Goal: Task Accomplishment & Management: Use online tool/utility

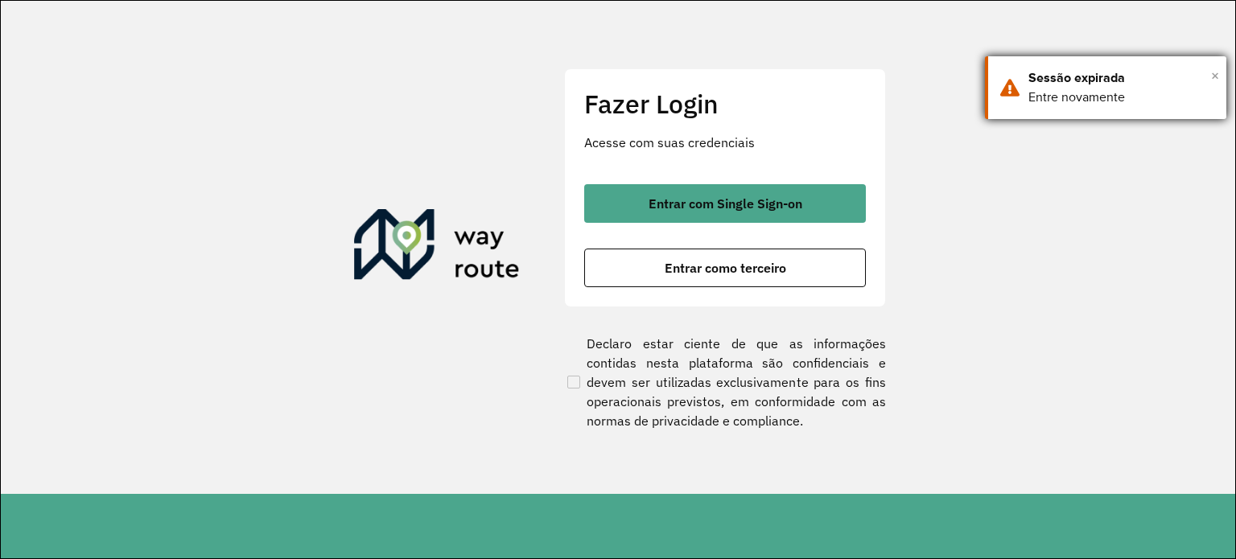
click at [1216, 72] on span "×" at bounding box center [1215, 76] width 8 height 24
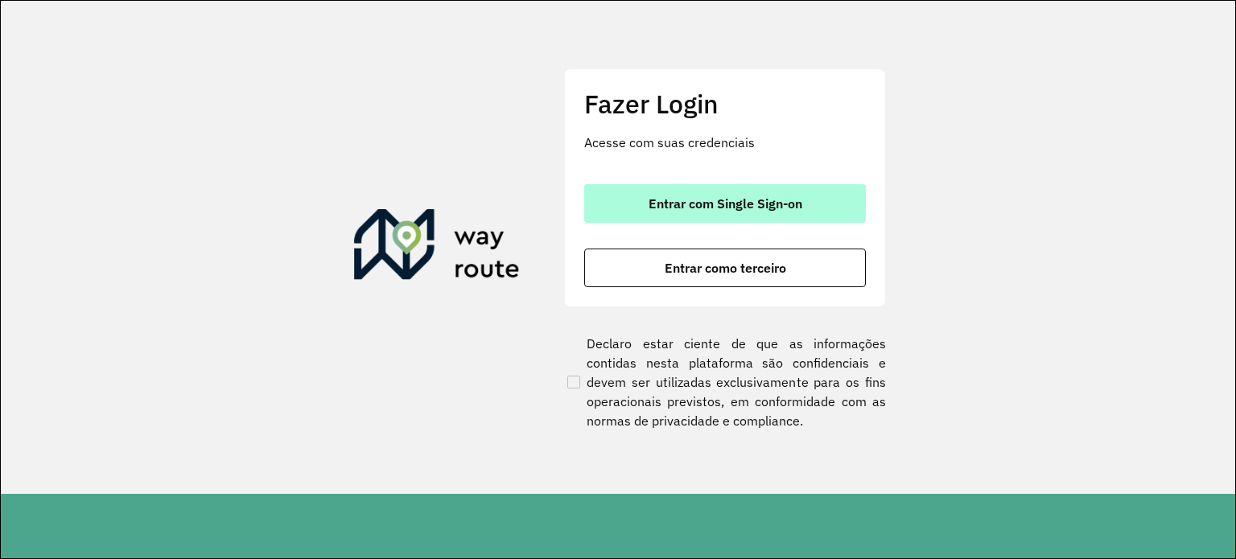
click at [734, 203] on span "Entrar com Single Sign-on" at bounding box center [725, 203] width 154 height 13
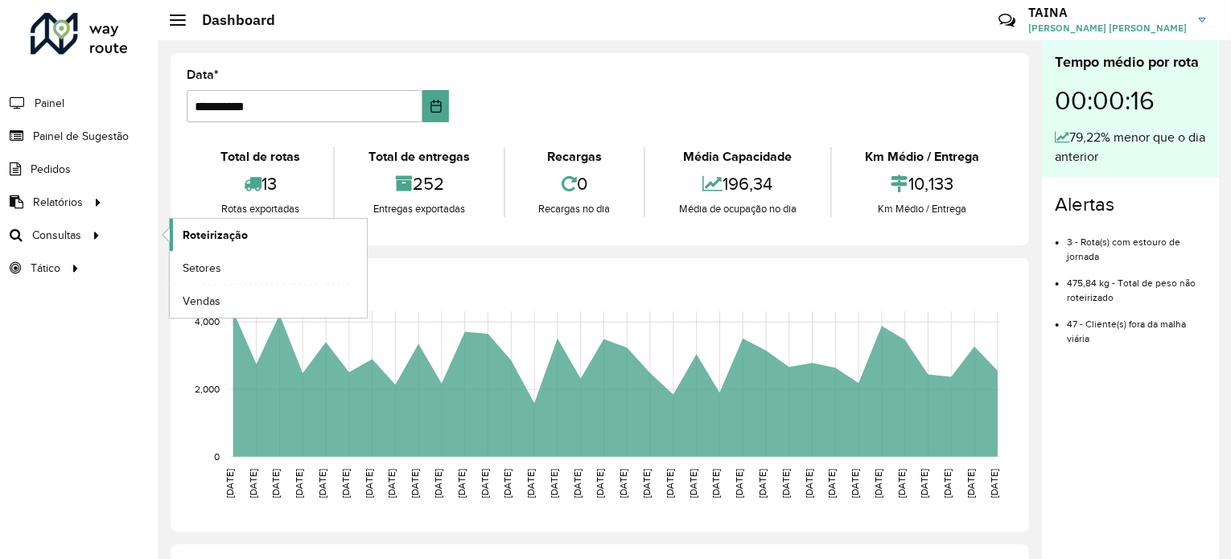
click at [204, 227] on span "Roteirização" at bounding box center [215, 235] width 65 height 17
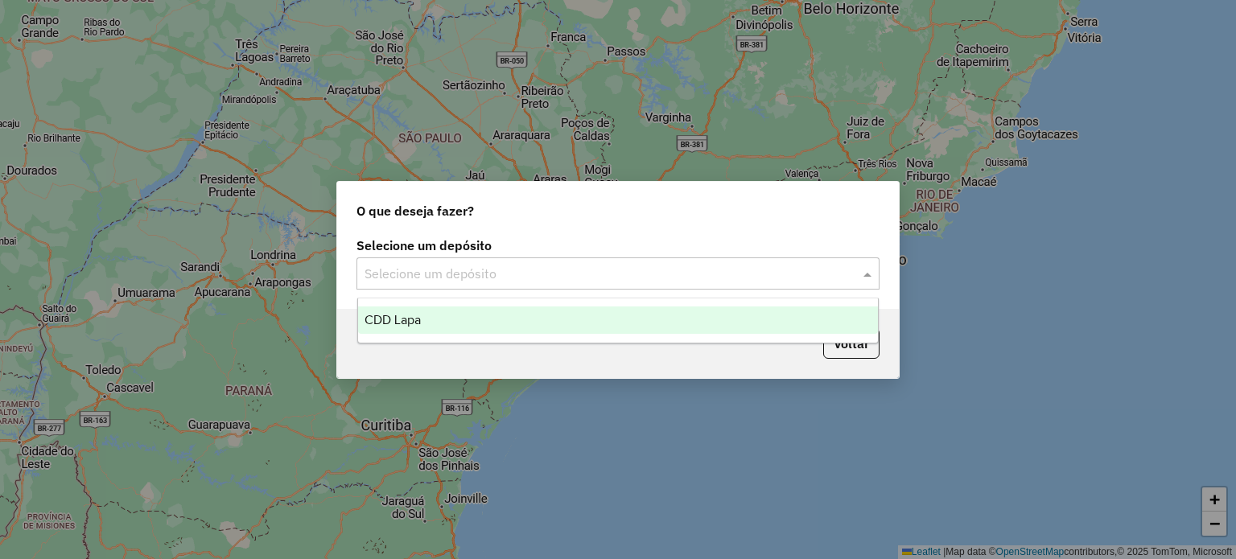
click at [512, 269] on input "text" at bounding box center [601, 274] width 475 height 19
click at [454, 317] on div "CDD Lapa" at bounding box center [618, 319] width 520 height 27
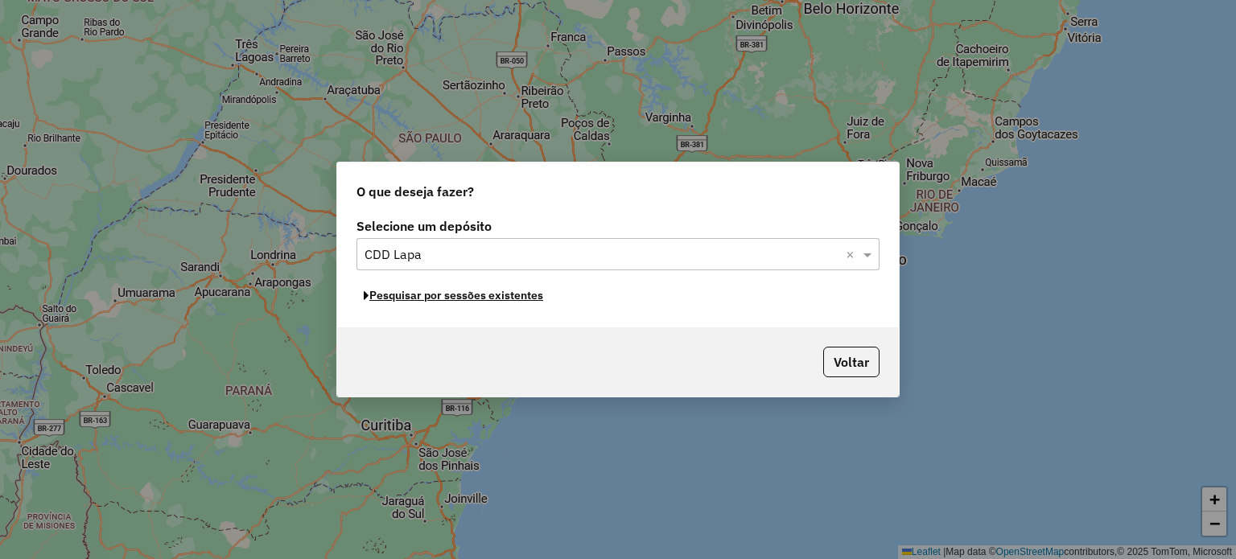
click at [492, 298] on button "Pesquisar por sessões existentes" at bounding box center [453, 295] width 194 height 25
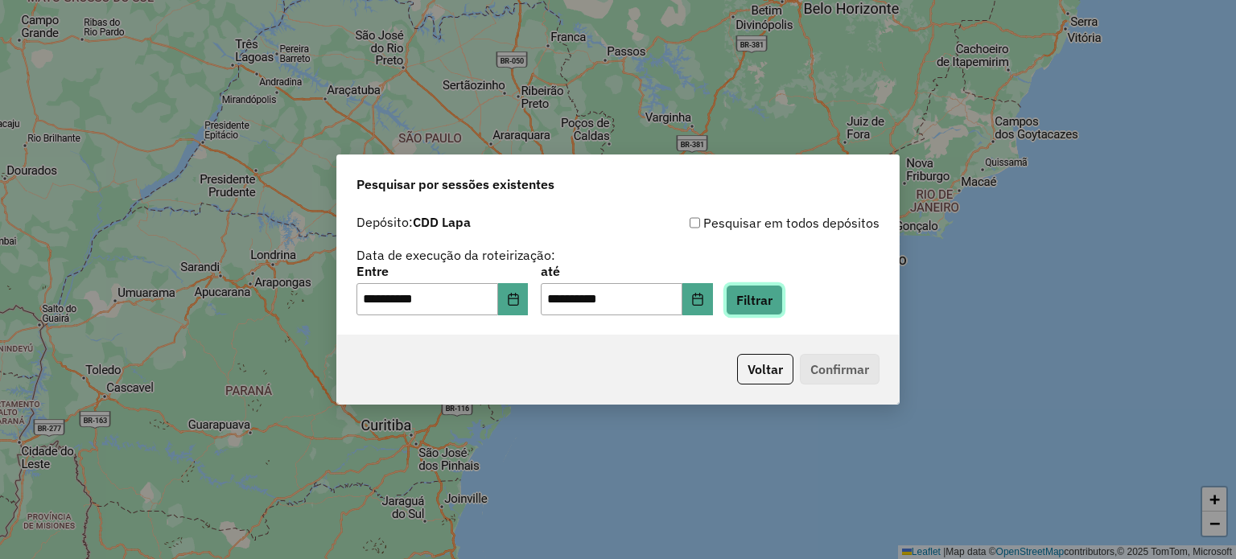
click at [783, 297] on button "Filtrar" at bounding box center [754, 300] width 57 height 31
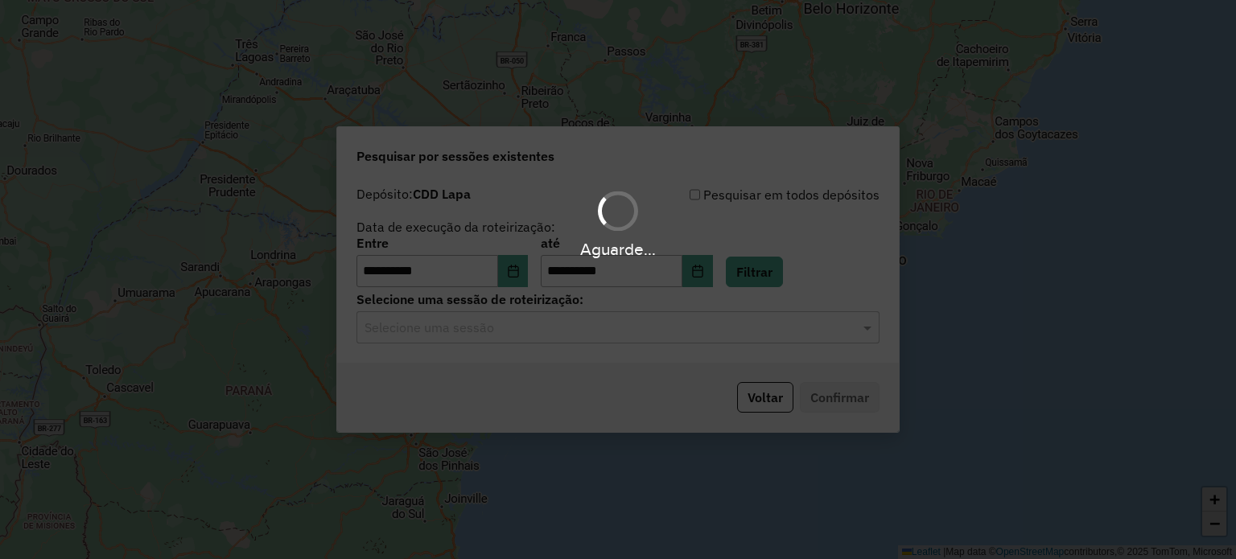
click at [817, 339] on hb-app "**********" at bounding box center [618, 279] width 1236 height 559
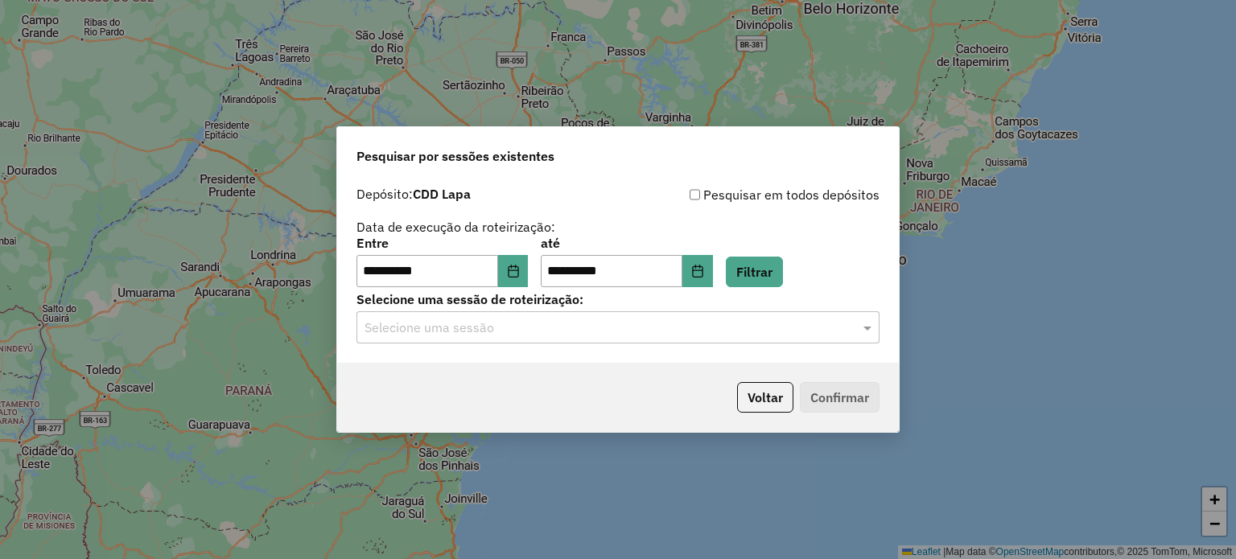
click at [570, 319] on input "text" at bounding box center [601, 328] width 475 height 19
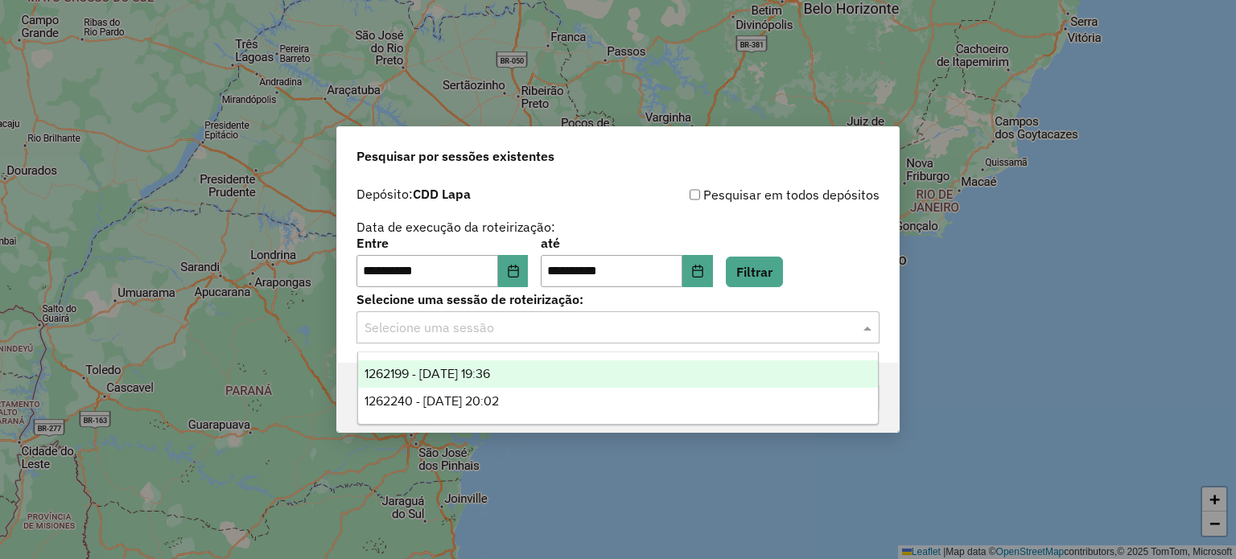
click at [490, 376] on span "1262199 - 09/09/2025 19:36" at bounding box center [426, 374] width 125 height 14
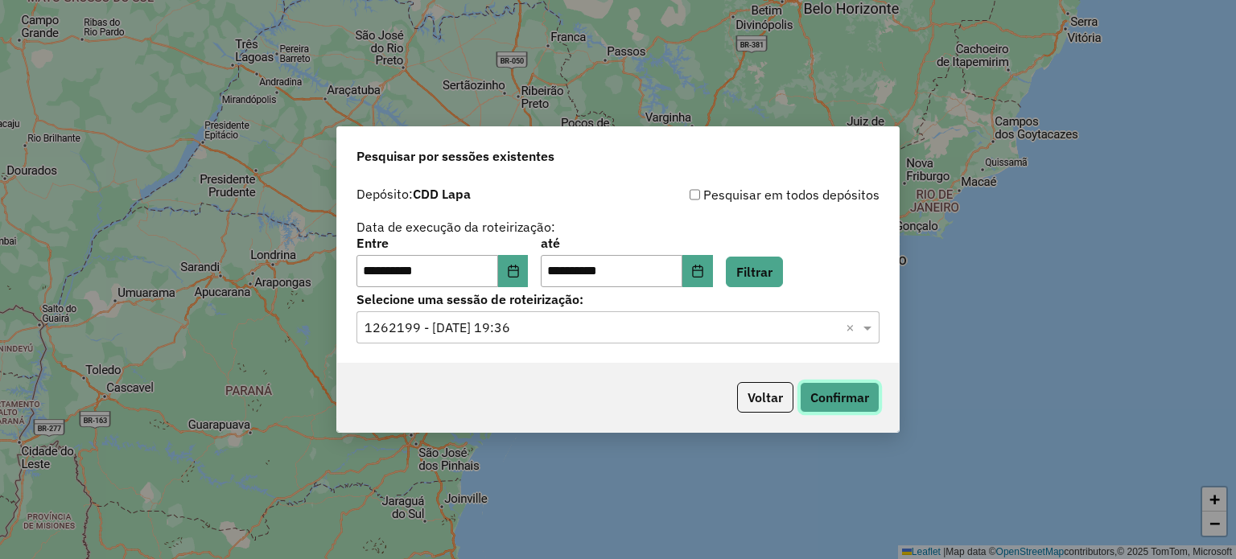
click at [866, 401] on button "Confirmar" at bounding box center [840, 397] width 80 height 31
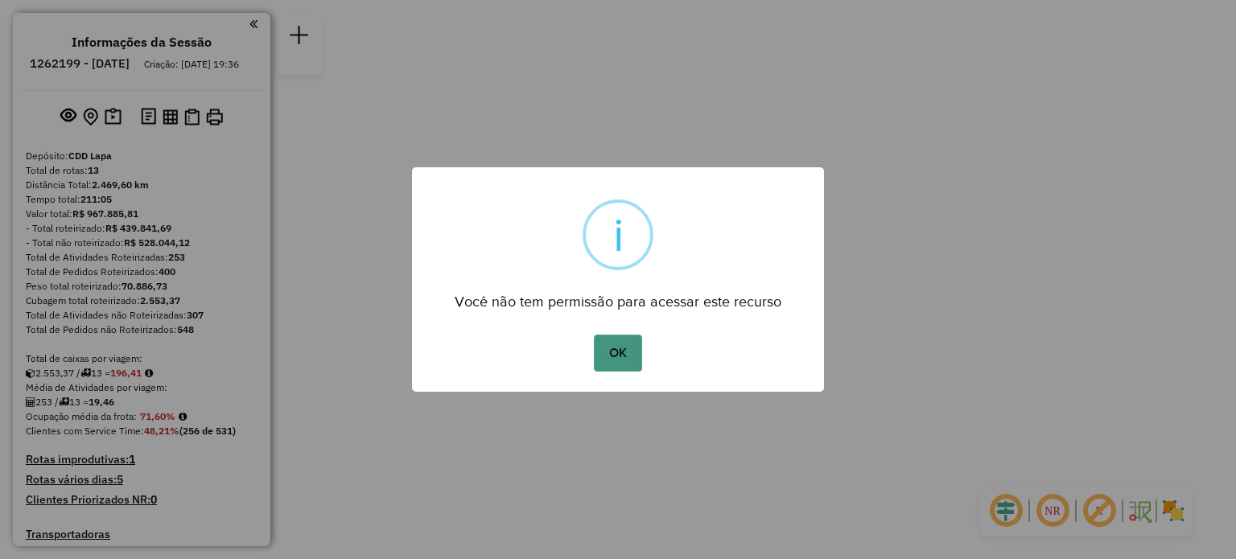
click at [617, 360] on button "OK" at bounding box center [617, 353] width 47 height 37
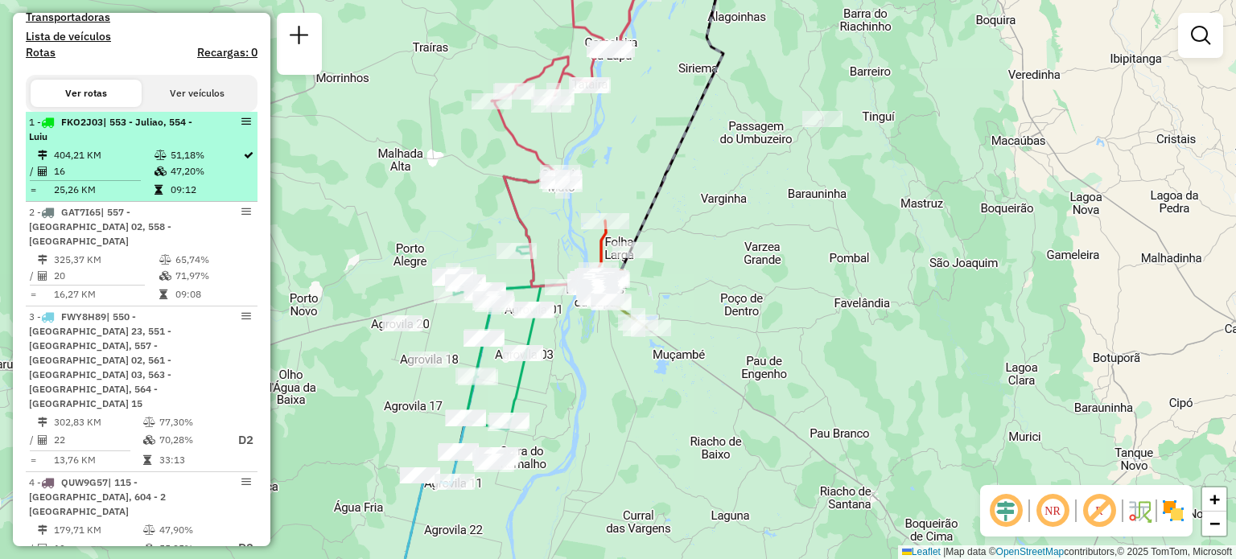
scroll to position [563, 0]
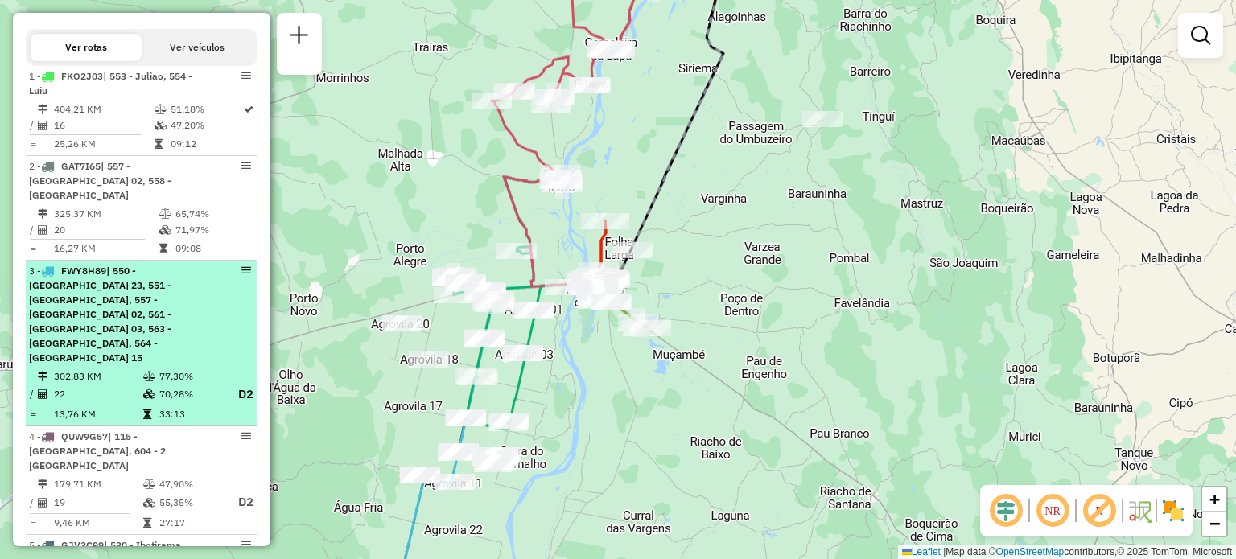
select select "**********"
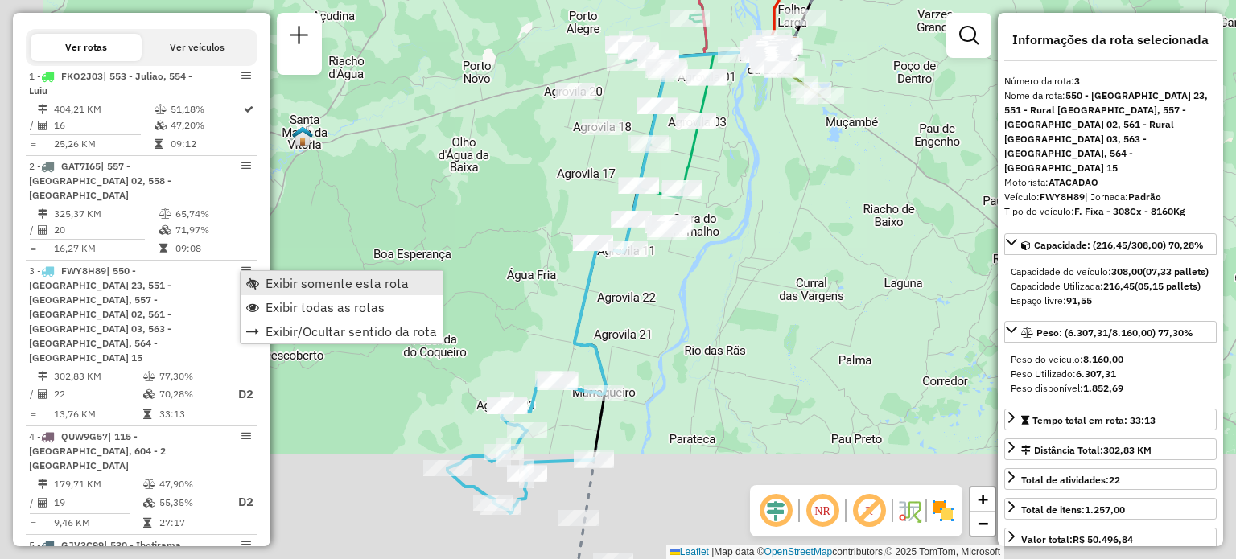
click at [266, 283] on span "Exibir somente esta rota" at bounding box center [336, 283] width 143 height 13
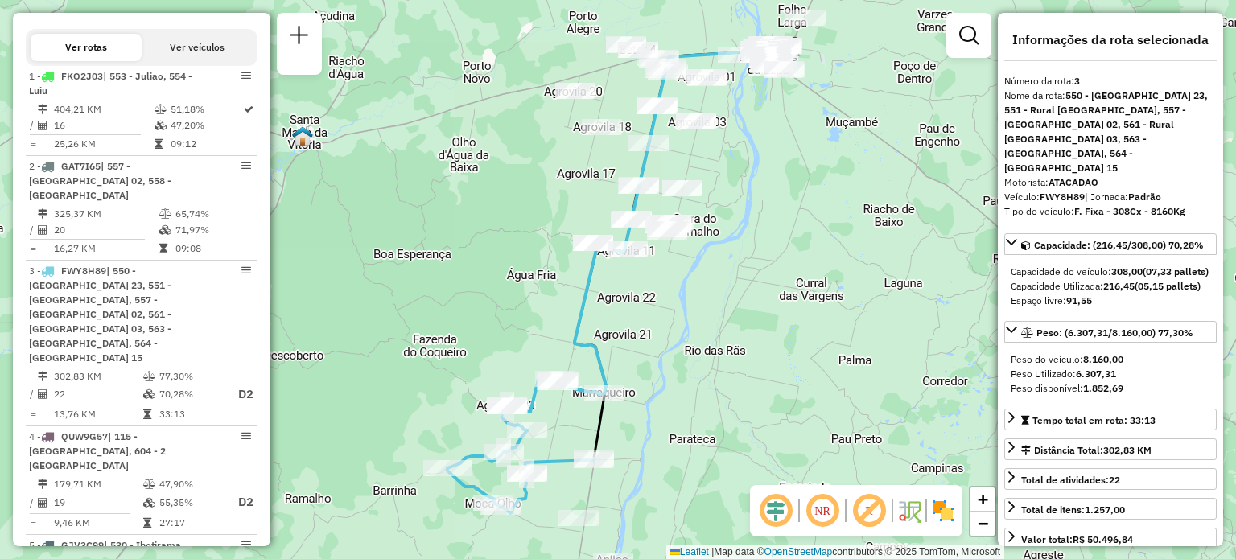
click at [828, 508] on em at bounding box center [822, 511] width 39 height 39
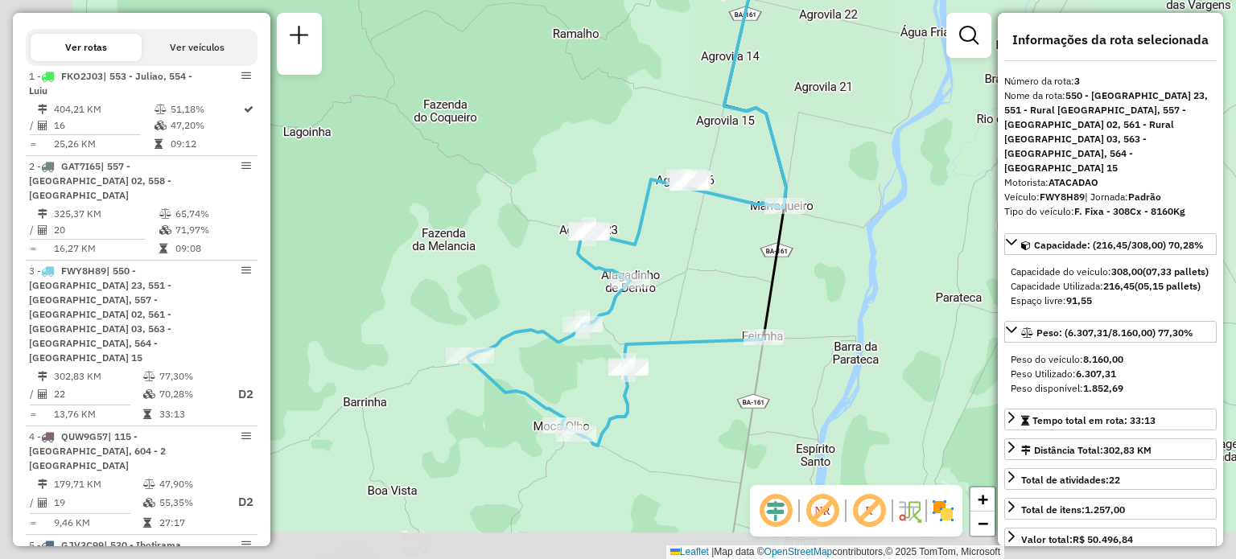
drag, startPoint x: 554, startPoint y: 409, endPoint x: 759, endPoint y: 302, distance: 231.4
click at [759, 302] on icon at bounding box center [784, 84] width 120 height 506
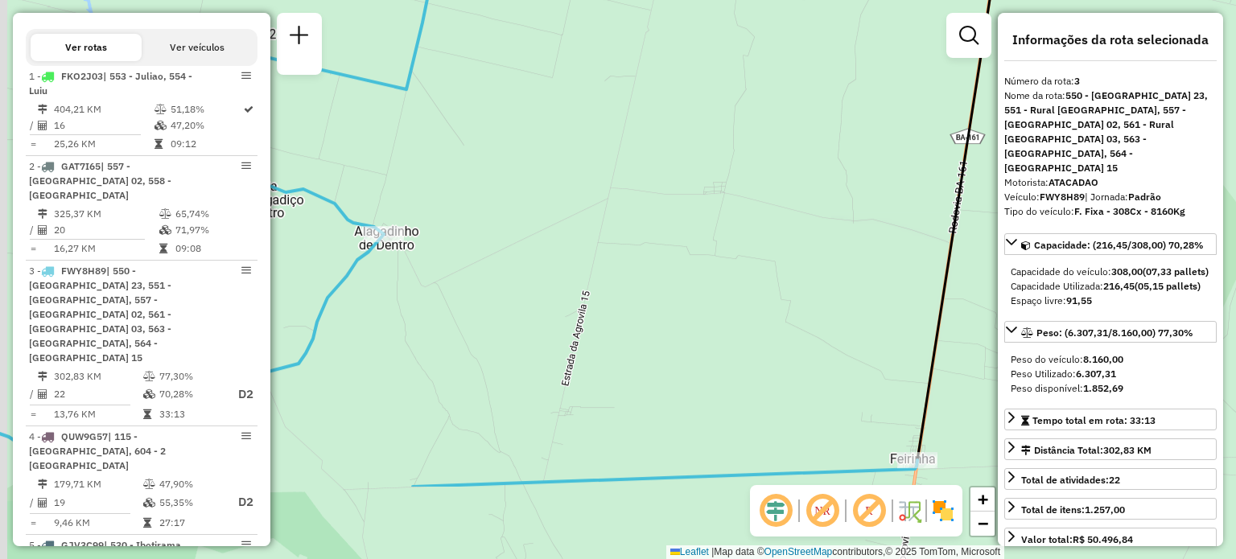
drag, startPoint x: 639, startPoint y: 294, endPoint x: 774, endPoint y: 138, distance: 206.4
click at [774, 138] on div "Janela de atendimento Grade de atendimento Capacidade Transportadoras Veículos …" at bounding box center [618, 279] width 1236 height 559
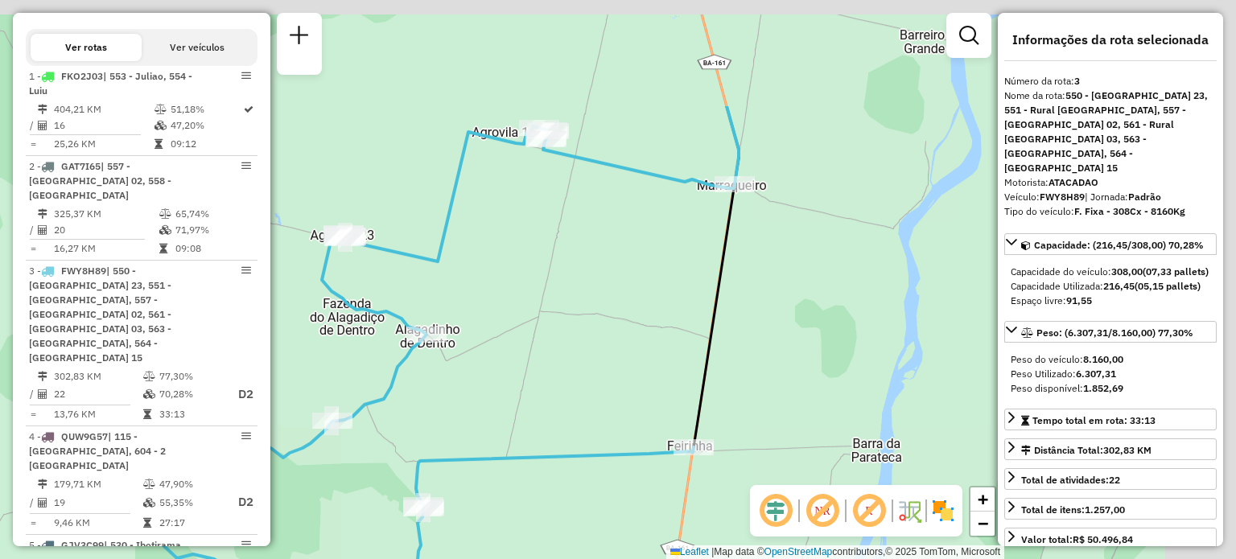
drag, startPoint x: 779, startPoint y: 142, endPoint x: 640, endPoint y: 379, distance: 274.7
click at [640, 379] on div "Janela de atendimento Grade de atendimento Capacidade Transportadoras Veículos …" at bounding box center [618, 279] width 1236 height 559
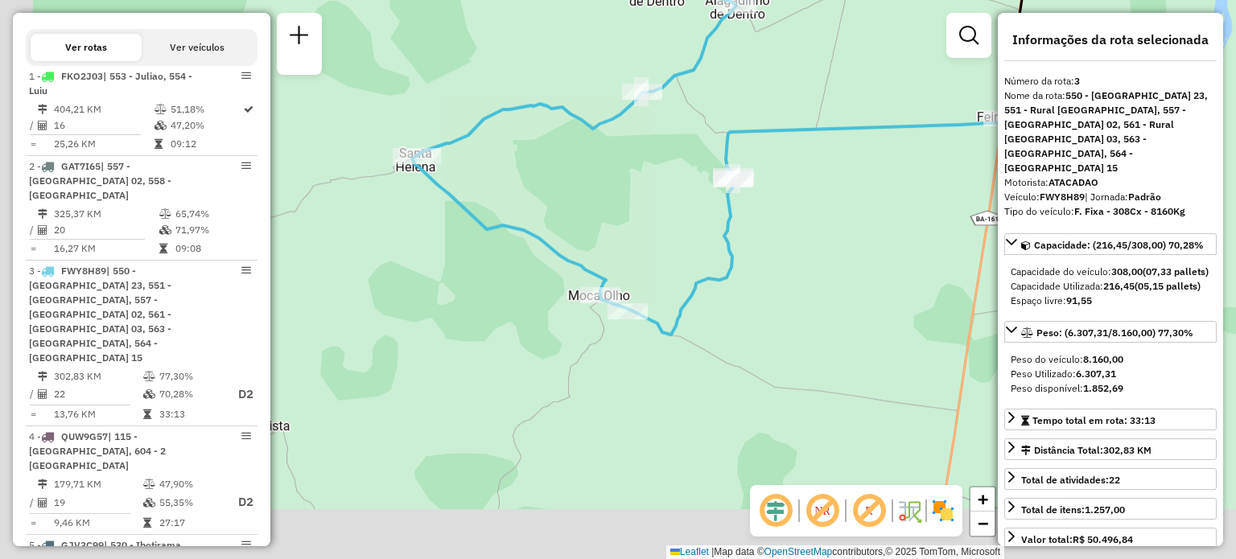
drag, startPoint x: 618, startPoint y: 348, endPoint x: 785, endPoint y: 251, distance: 193.6
click at [785, 251] on div "Janela de atendimento Grade de atendimento Capacidade Transportadoras Veículos …" at bounding box center [618, 279] width 1236 height 559
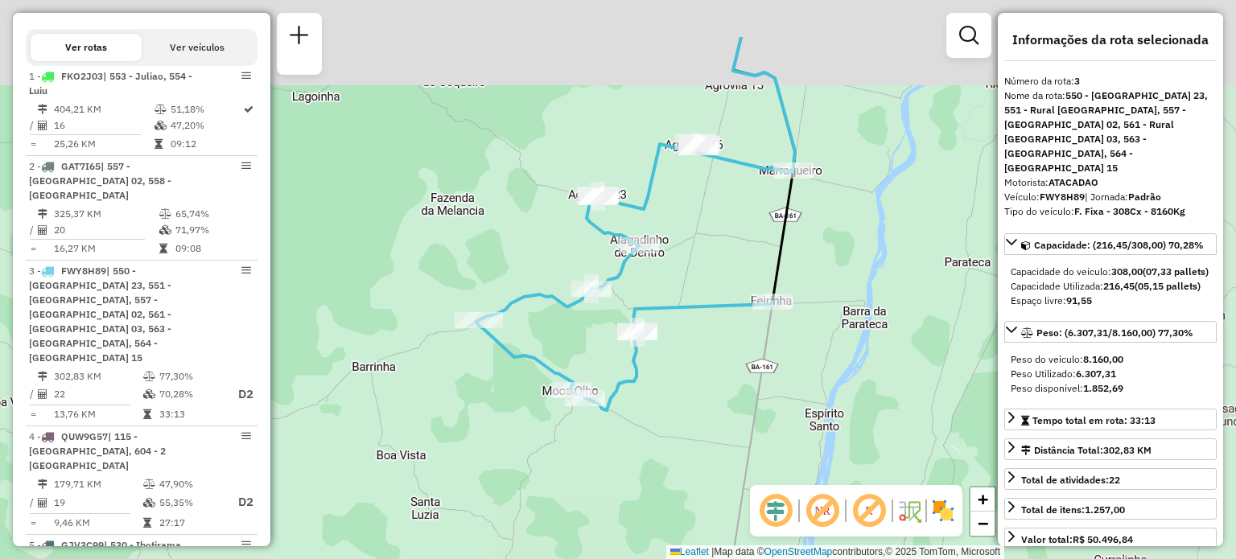
drag, startPoint x: 769, startPoint y: 298, endPoint x: 665, endPoint y: 352, distance: 116.6
click at [666, 351] on div "Janela de atendimento Grade de atendimento Capacidade Transportadoras Veículos …" at bounding box center [618, 279] width 1236 height 559
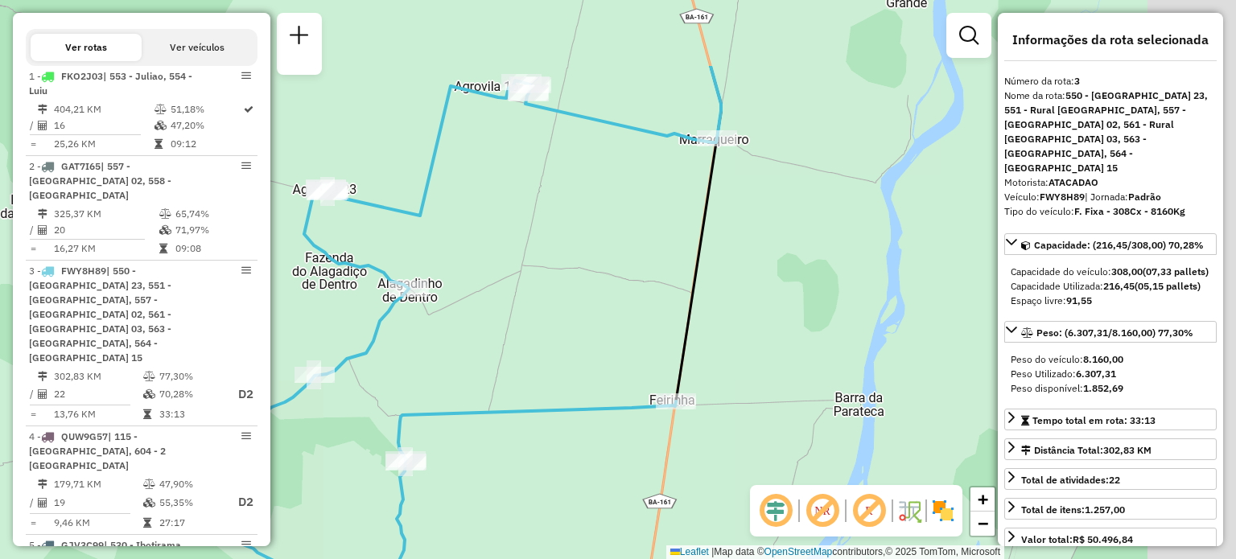
drag, startPoint x: 644, startPoint y: 404, endPoint x: 599, endPoint y: 455, distance: 67.8
click at [599, 455] on div "Janela de atendimento Grade de atendimento Capacidade Transportadoras Veículos …" at bounding box center [618, 279] width 1236 height 559
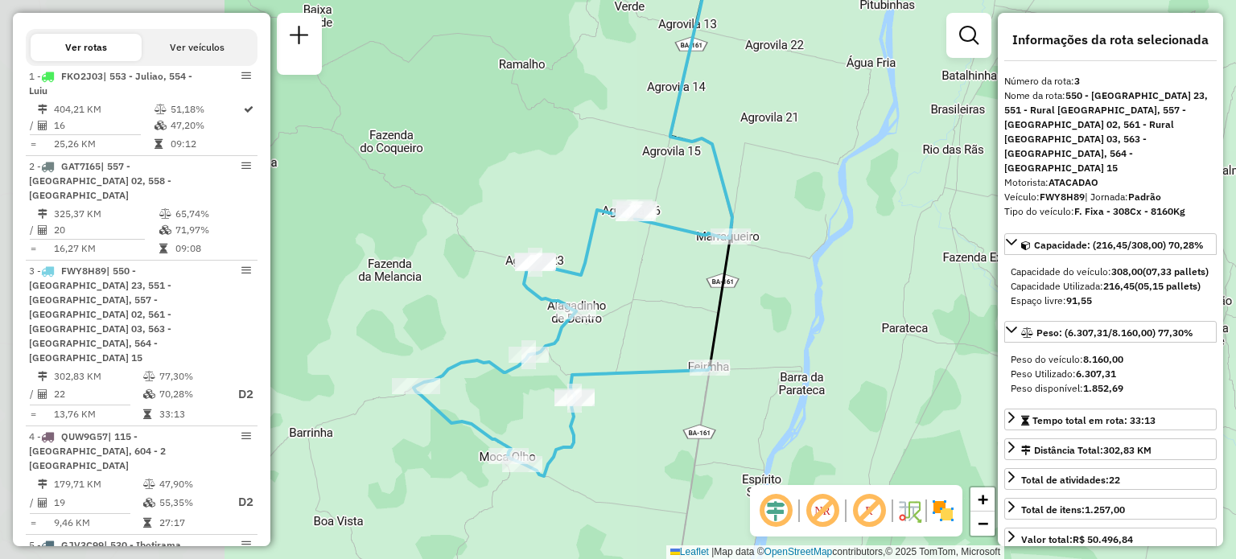
drag, startPoint x: 467, startPoint y: 298, endPoint x: 839, endPoint y: 180, distance: 390.8
click at [839, 180] on div "Janela de atendimento Grade de atendimento Capacidade Transportadoras Veículos …" at bounding box center [618, 279] width 1236 height 559
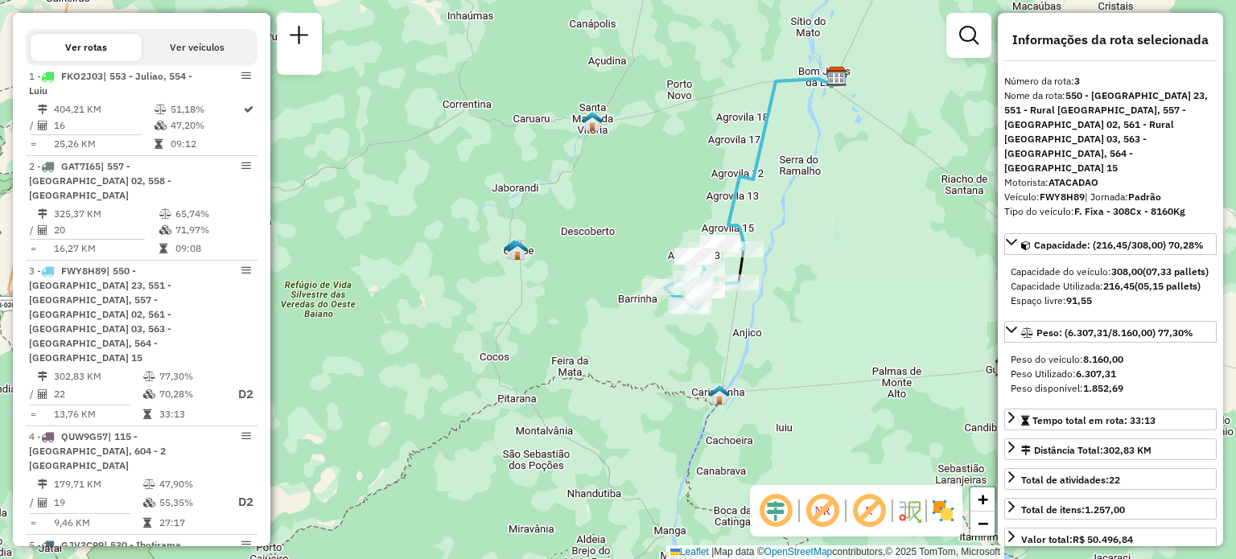
drag, startPoint x: 782, startPoint y: 290, endPoint x: 747, endPoint y: 269, distance: 40.7
click at [750, 269] on div "Janela de atendimento Grade de atendimento Capacidade Transportadoras Veículos …" at bounding box center [618, 279] width 1236 height 559
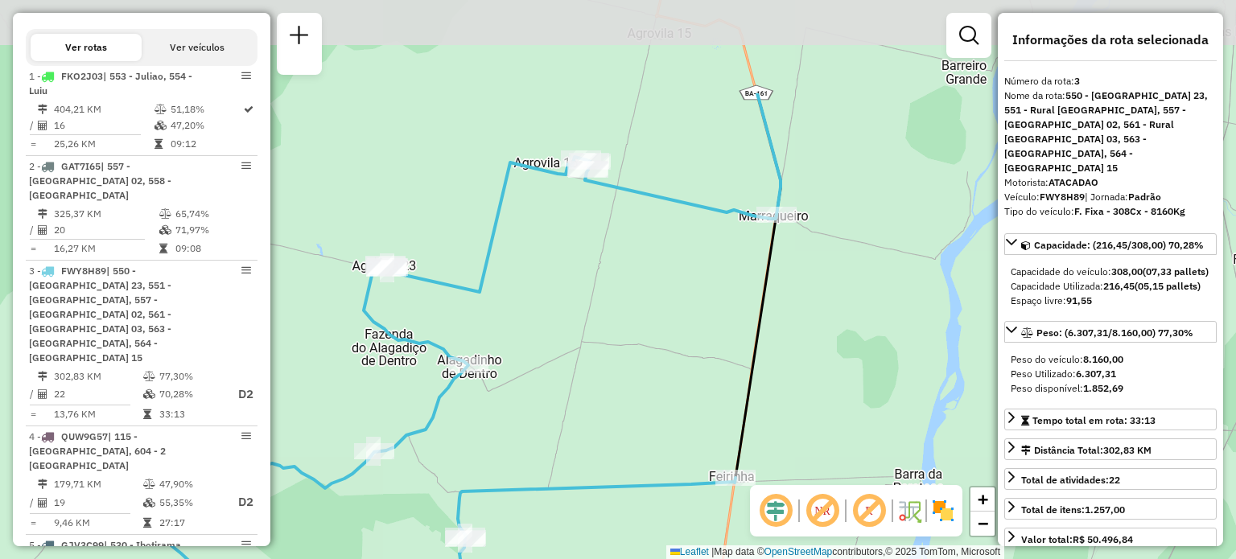
drag, startPoint x: 573, startPoint y: 102, endPoint x: 618, endPoint y: 257, distance: 160.9
click at [618, 257] on div "Janela de atendimento Grade de atendimento Capacidade Transportadoras Veículos …" at bounding box center [618, 279] width 1236 height 559
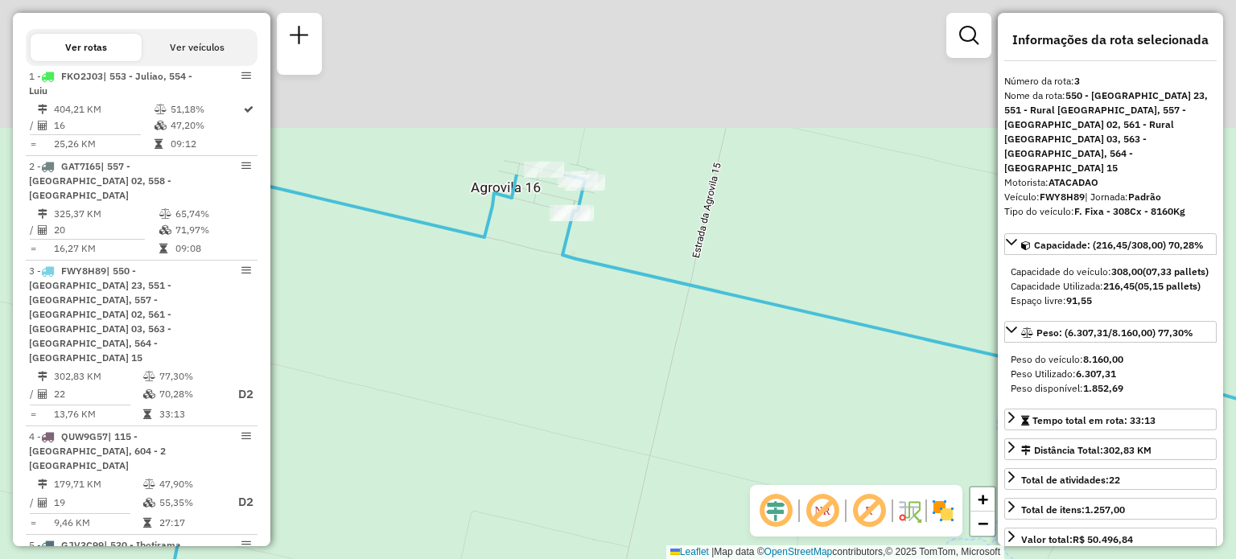
drag, startPoint x: 563, startPoint y: 94, endPoint x: 589, endPoint y: 324, distance: 231.5
click at [589, 324] on div "Janela de atendimento Grade de atendimento Capacidade Transportadoras Veículos …" at bounding box center [618, 279] width 1236 height 559
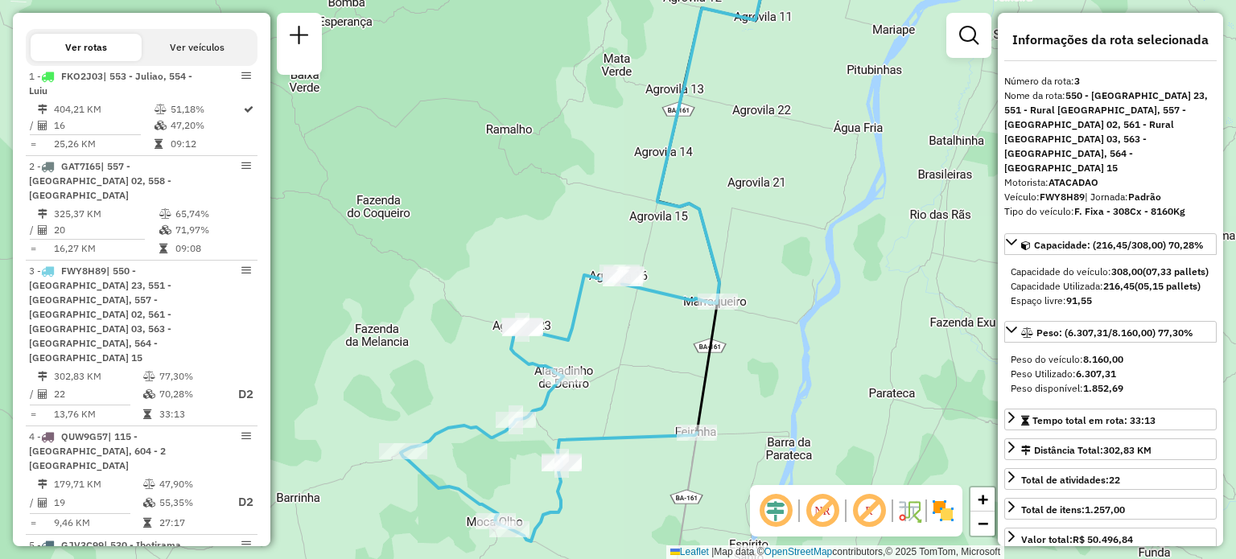
drag, startPoint x: 899, startPoint y: 389, endPoint x: 766, endPoint y: 319, distance: 151.1
click at [766, 319] on div "Janela de atendimento Grade de atendimento Capacidade Transportadoras Veículos …" at bounding box center [618, 279] width 1236 height 559
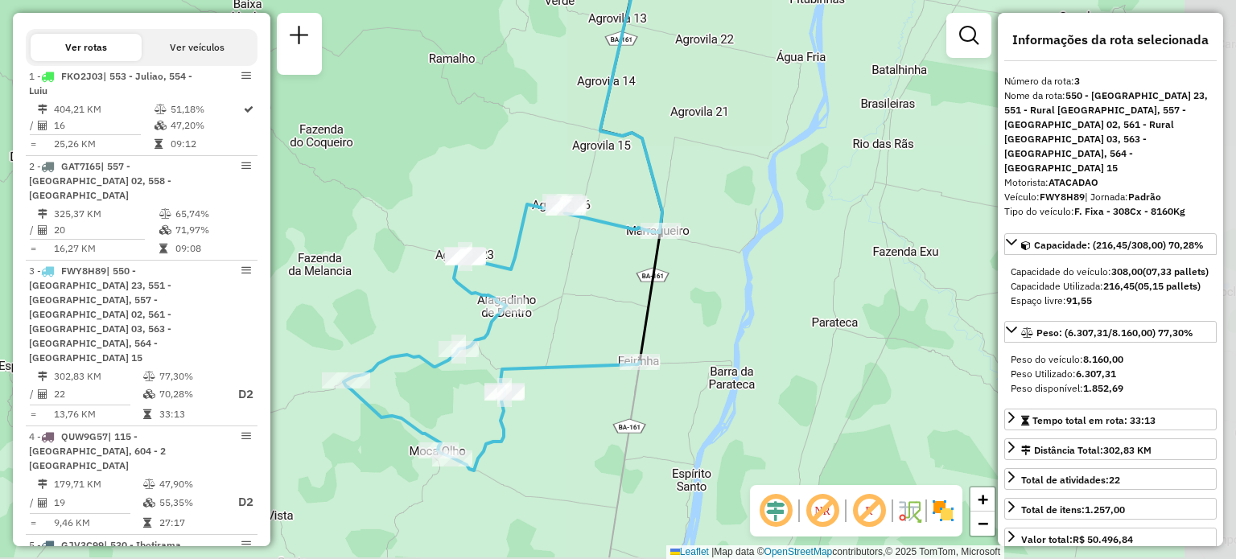
drag, startPoint x: 775, startPoint y: 297, endPoint x: 708, endPoint y: 284, distance: 68.8
click at [708, 284] on div "Janela de atendimento Grade de atendimento Capacidade Transportadoras Veículos …" at bounding box center [618, 279] width 1236 height 559
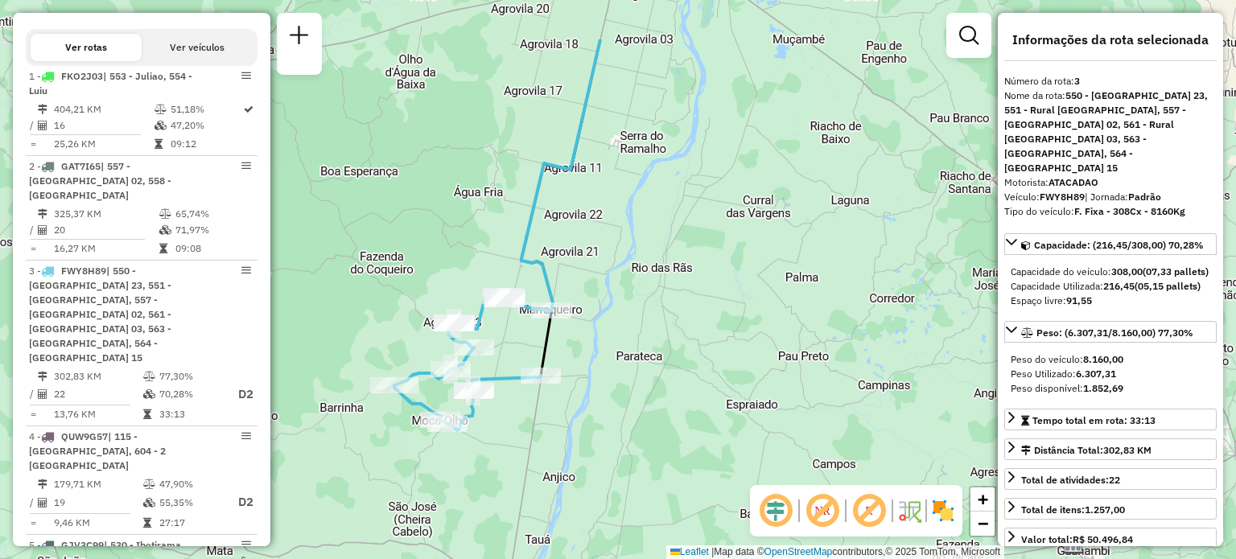
drag, startPoint x: 623, startPoint y: 117, endPoint x: 631, endPoint y: 213, distance: 96.0
click at [631, 213] on div "Janela de atendimento Grade de atendimento Capacidade Transportadoras Veículos …" at bounding box center [618, 279] width 1236 height 559
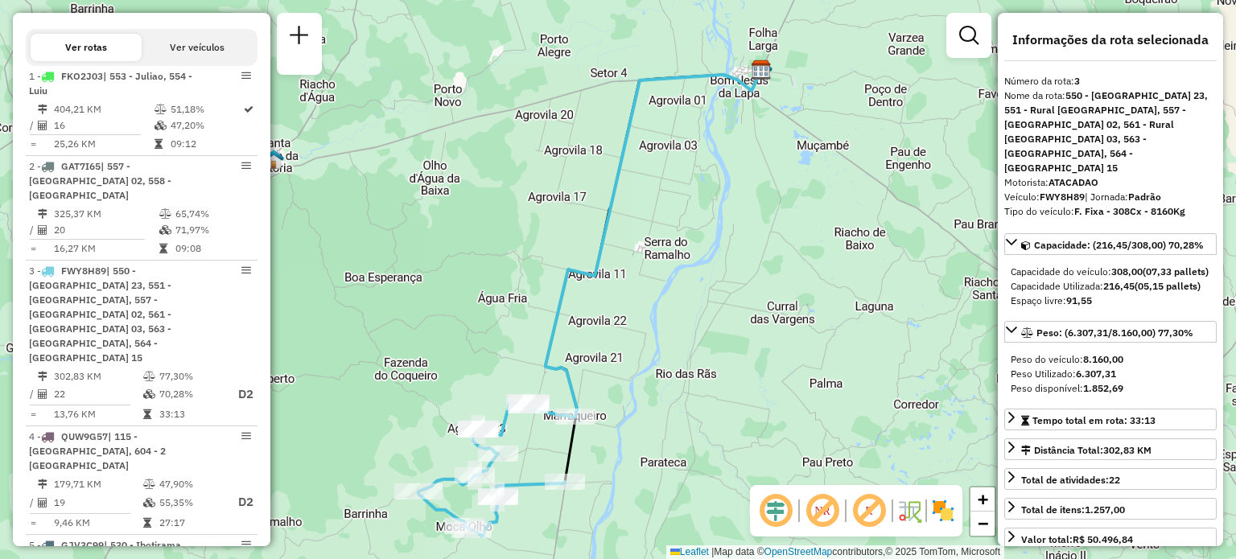
drag, startPoint x: 603, startPoint y: 242, endPoint x: 627, endPoint y: 346, distance: 106.5
click at [627, 346] on div "Janela de atendimento Grade de atendimento Capacidade Transportadoras Veículos …" at bounding box center [618, 279] width 1236 height 559
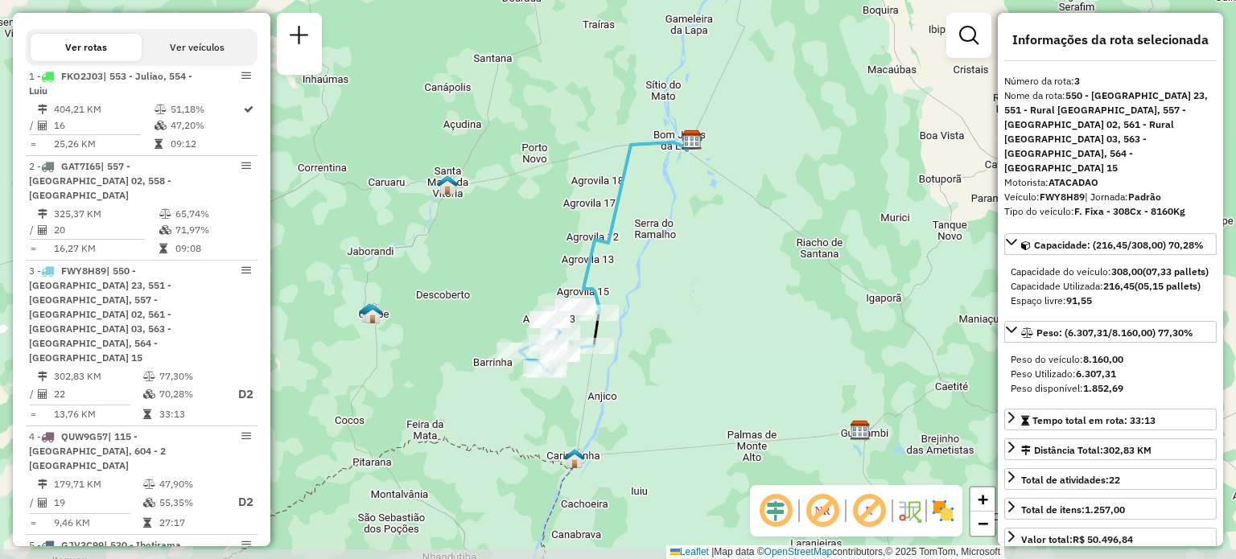
drag, startPoint x: 710, startPoint y: 360, endPoint x: 669, endPoint y: 301, distance: 72.3
click at [669, 301] on div "Janela de atendimento Grade de atendimento Capacidade Transportadoras Veículos …" at bounding box center [618, 279] width 1236 height 559
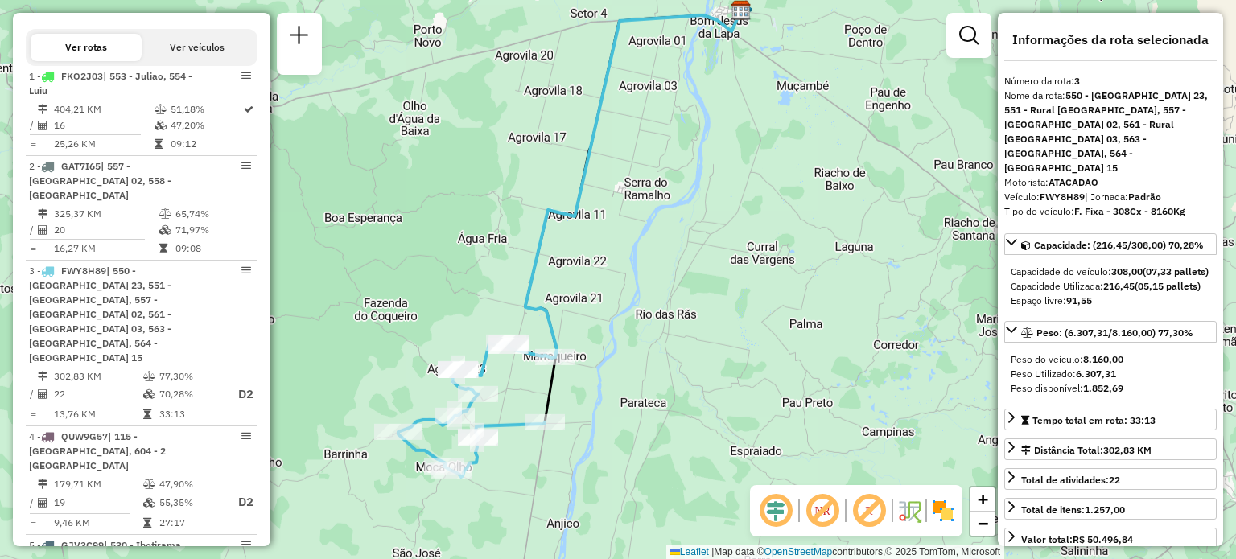
drag, startPoint x: 607, startPoint y: 187, endPoint x: 635, endPoint y: 219, distance: 41.6
click at [635, 219] on div "Janela de atendimento Grade de atendimento Capacidade Transportadoras Veículos …" at bounding box center [618, 279] width 1236 height 559
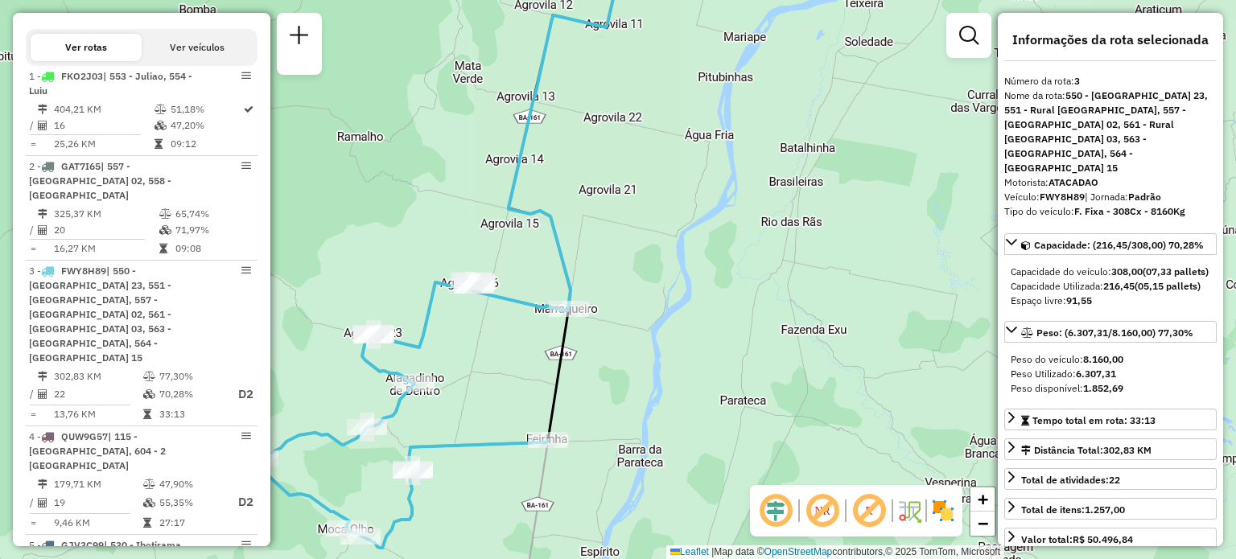
drag, startPoint x: 602, startPoint y: 305, endPoint x: 628, endPoint y: 262, distance: 50.2
click at [628, 262] on div "Janela de atendimento Grade de atendimento Capacidade Transportadoras Veículos …" at bounding box center [618, 279] width 1236 height 559
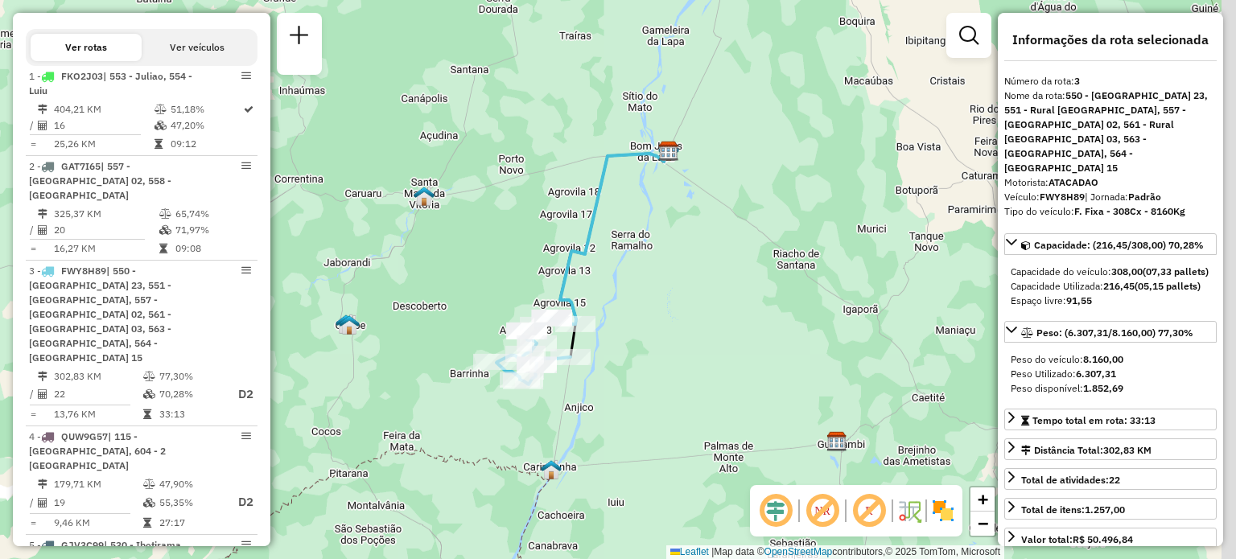
drag, startPoint x: 693, startPoint y: 229, endPoint x: 629, endPoint y: 304, distance: 98.2
click at [629, 304] on div "Janela de atendimento Grade de atendimento Capacidade Transportadoras Veículos …" at bounding box center [618, 279] width 1236 height 559
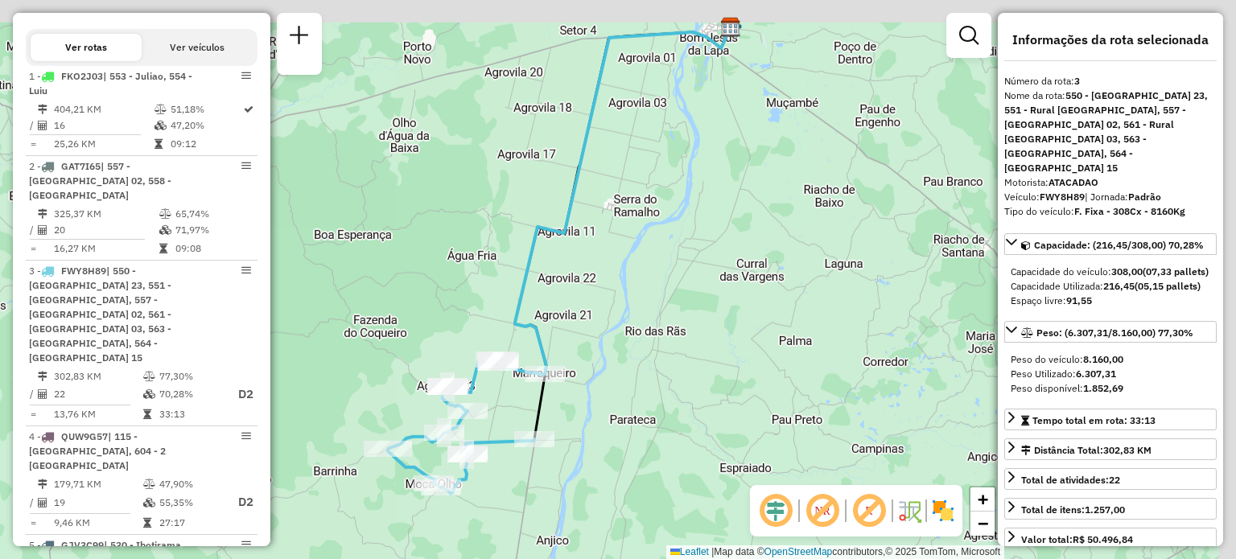
drag, startPoint x: 657, startPoint y: 241, endPoint x: 590, endPoint y: 289, distance: 81.9
click at [595, 286] on div "Janela de atendimento Grade de atendimento Capacidade Transportadoras Veículos …" at bounding box center [618, 279] width 1236 height 559
